Goal: Task Accomplishment & Management: Complete application form

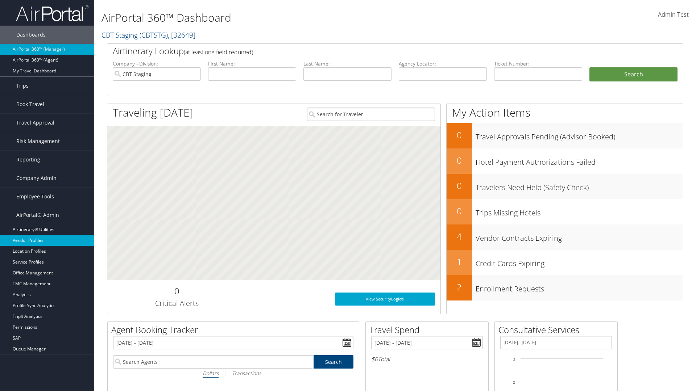
click at [47, 241] on link "Vendor Profiles" at bounding box center [47, 240] width 94 height 11
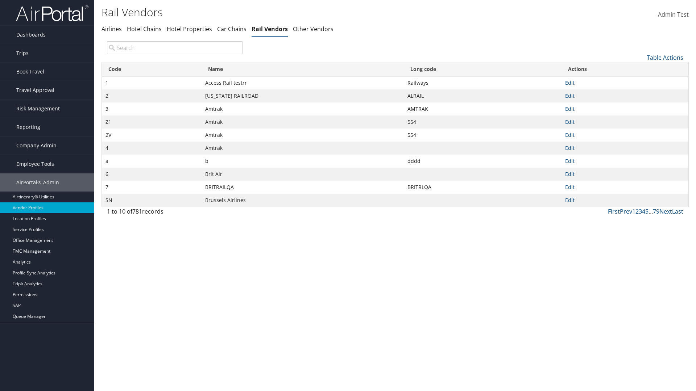
click at [665, 57] on link "Table Actions" at bounding box center [664, 58] width 37 height 8
click at [640, 68] on link "New Record" at bounding box center [640, 69] width 95 height 12
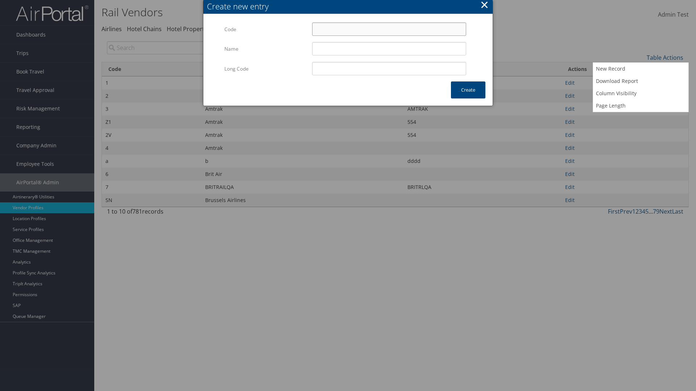
click at [389, 29] on input "Code" at bounding box center [389, 28] width 154 height 13
type input "*B"
type input "Uniways"
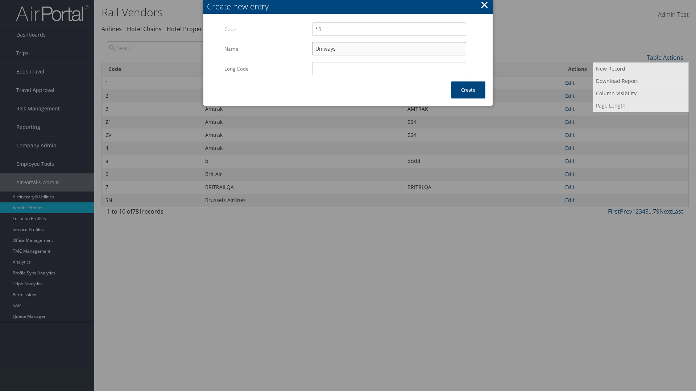
click at [389, 49] on input "Uniways" at bounding box center [389, 48] width 154 height 13
type input "*B"
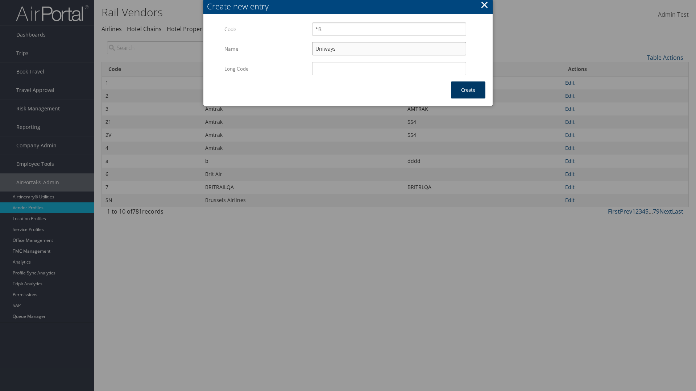
type input "Uniways"
click at [468, 90] on button "Create" at bounding box center [468, 90] width 34 height 17
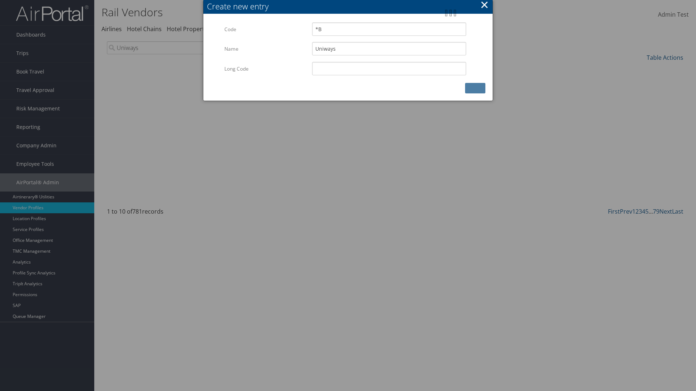
type input "Uniways"
